Goal: Information Seeking & Learning: Learn about a topic

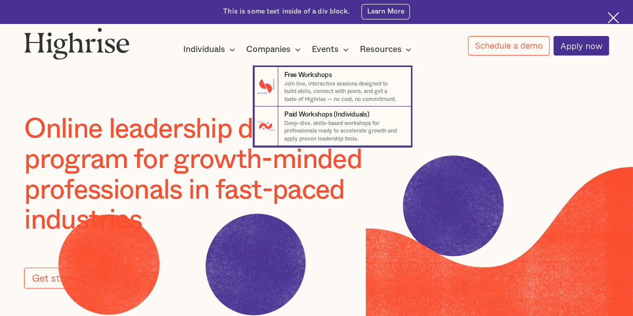
click at [381, 59] on nav "7 Free Workshops Join live, interactive sessions designed to build skills, conn…" at bounding box center [316, 99] width 600 height 95
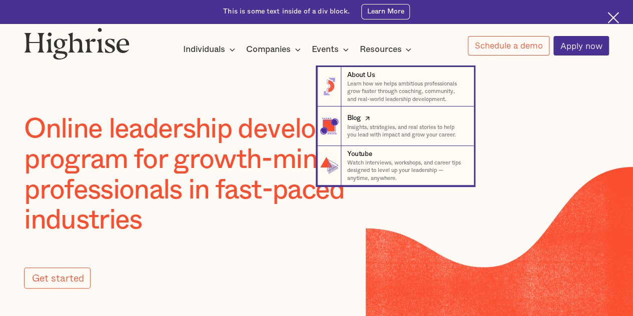
click at [364, 137] on p "Insights, strategies, and real stories to help you lead with impact and grow yo…" at bounding box center [406, 132] width 119 height 16
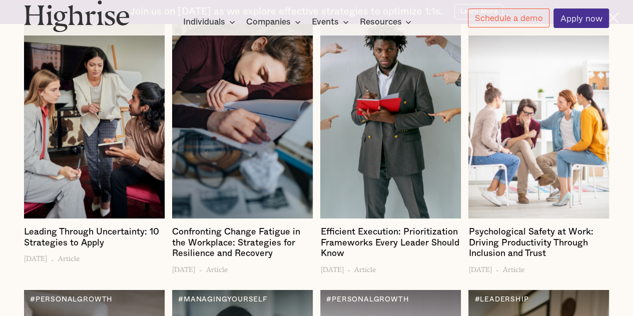
scroll to position [1313, 0]
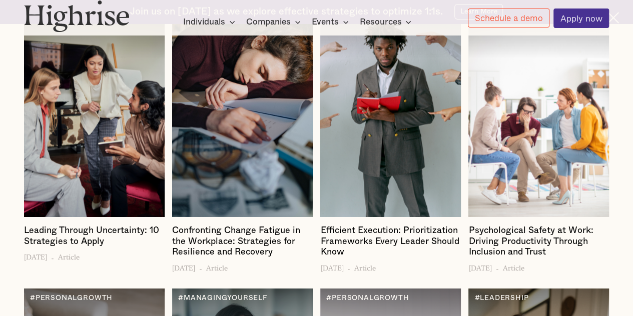
click at [255, 95] on div at bounding box center [242, 98] width 140 height 237
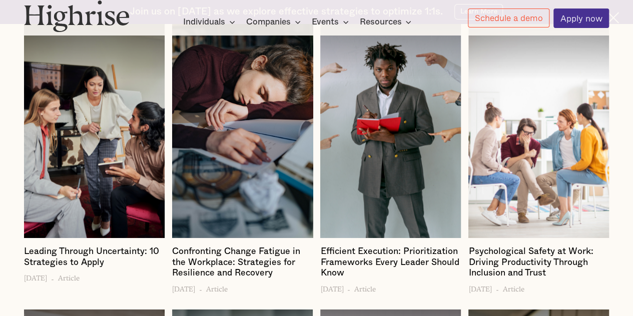
scroll to position [1292, 0]
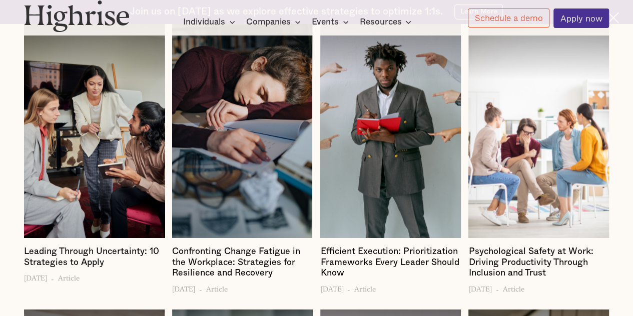
click at [107, 139] on div at bounding box center [94, 120] width 140 height 237
